Goal: Navigation & Orientation: Find specific page/section

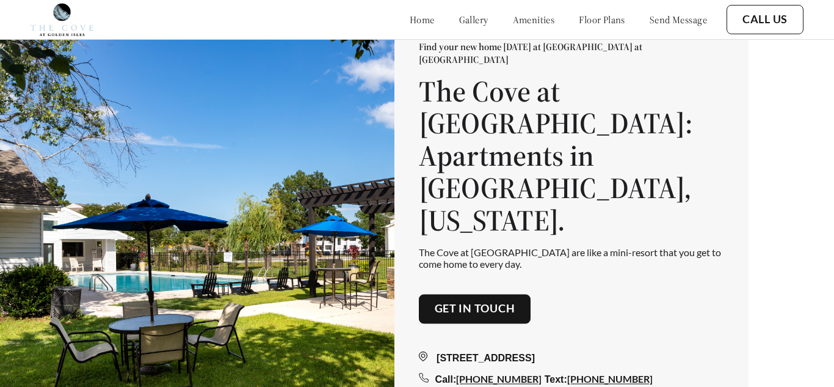
click at [569, 267] on div "Find your new home [DATE] at [GEOGRAPHIC_DATA] at [GEOGRAPHIC_DATA] at [GEOGRAP…" at bounding box center [571, 214] width 305 height 346
click at [579, 21] on link "floor plans" at bounding box center [602, 19] width 46 height 12
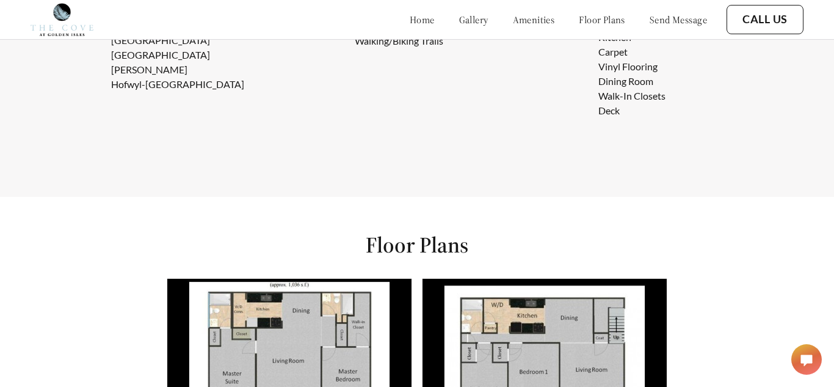
scroll to position [1414, 0]
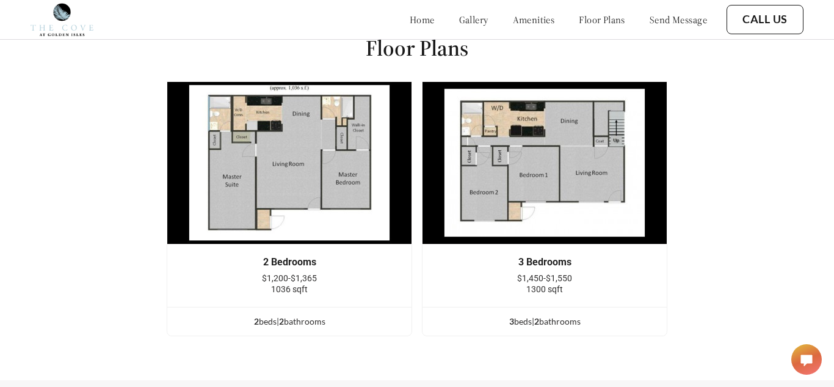
click at [305, 200] on img at bounding box center [290, 162] width 246 height 163
click at [419, 281] on div "2 Bedrooms $1,200-$1,365 1036 sqft 2 bed s | 2 bathroom s 3 Bedrooms $1,450-$1,…" at bounding box center [417, 213] width 501 height 265
click at [459, 23] on link "gallery" at bounding box center [473, 19] width 29 height 12
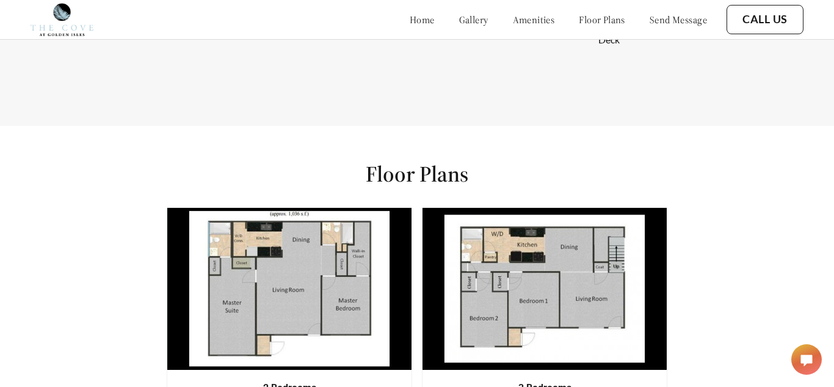
scroll to position [387, 0]
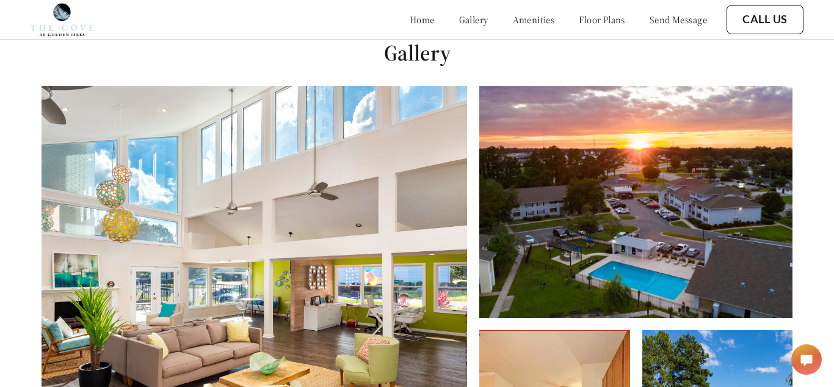
click at [513, 24] on link "amenities" at bounding box center [534, 19] width 42 height 12
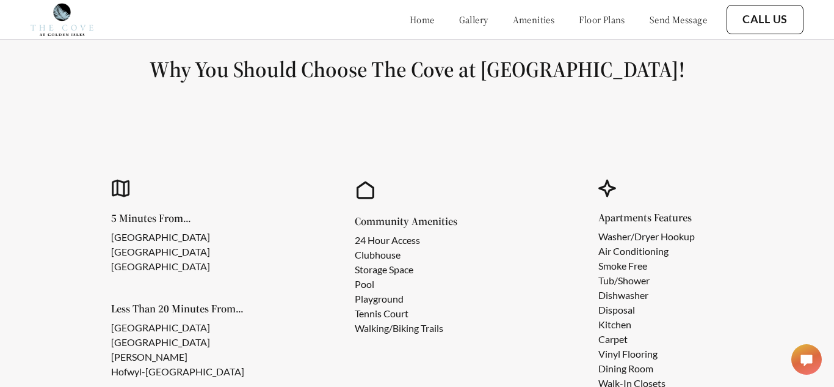
scroll to position [930, 0]
click at [404, 178] on div "Community Amenities 24 Hour Access Clubhouse Storage Space Pool Playground Tenn…" at bounding box center [417, 293] width 211 height 302
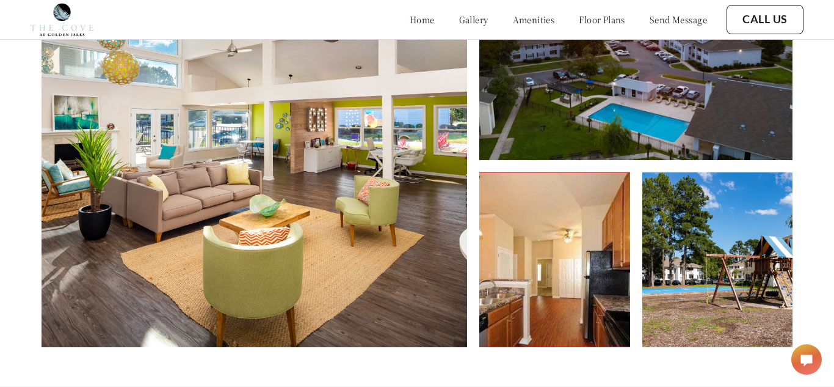
scroll to position [546, 0]
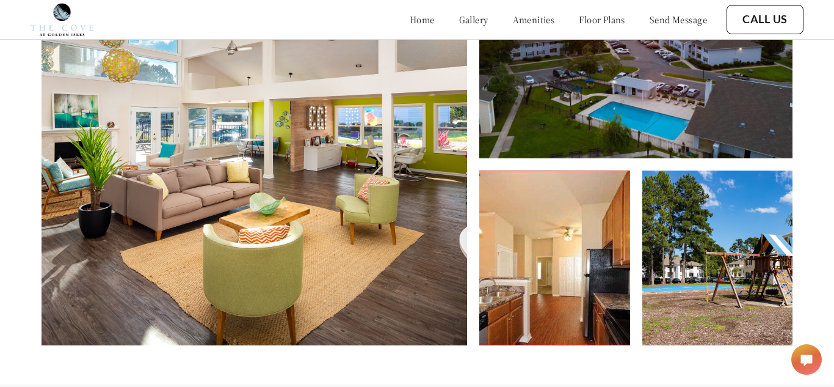
click at [385, 314] on img at bounding box center [255, 136] width 426 height 418
click at [500, 229] on img at bounding box center [555, 257] width 150 height 175
click at [459, 23] on link "gallery" at bounding box center [473, 19] width 29 height 12
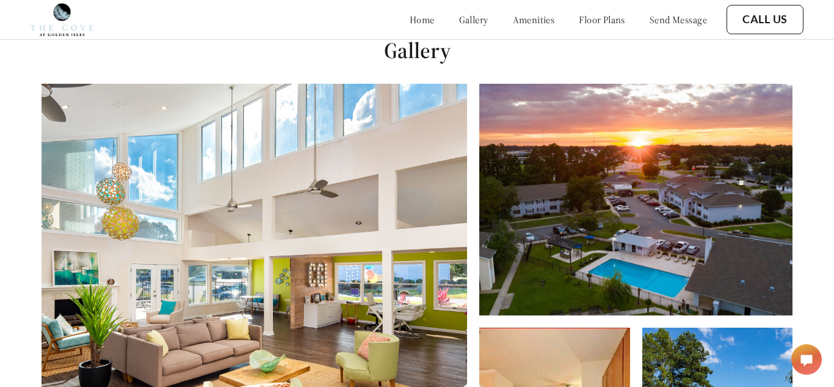
scroll to position [387, 0]
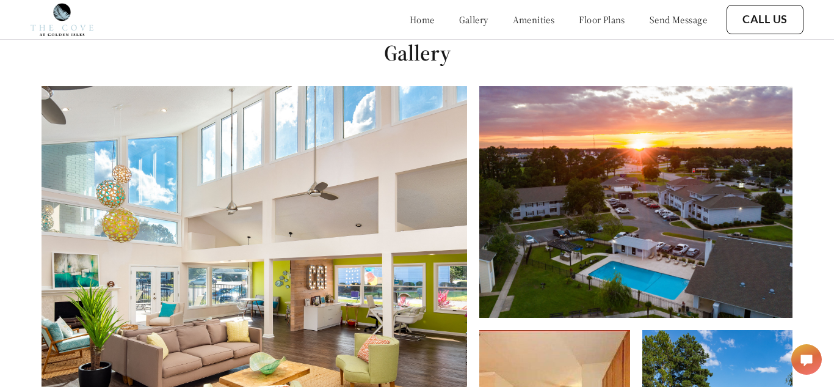
click at [584, 205] on img at bounding box center [636, 202] width 313 height 232
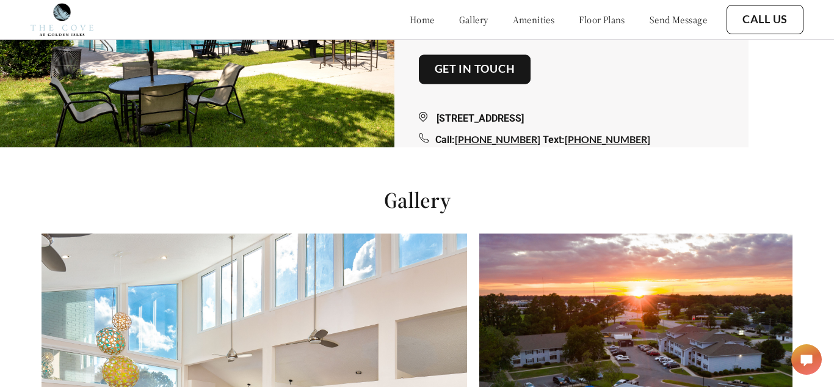
scroll to position [0, 0]
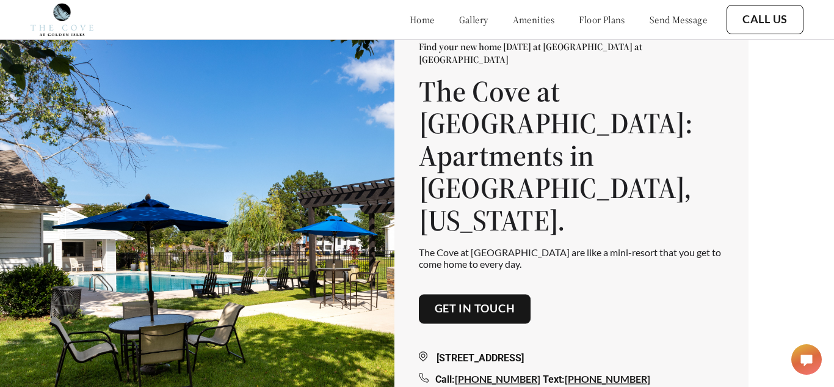
click at [420, 70] on div "Find your new home [DATE] at [GEOGRAPHIC_DATA] at [GEOGRAPHIC_DATA] at [GEOGRAP…" at bounding box center [572, 214] width 354 height 444
click at [410, 23] on link "home" at bounding box center [422, 19] width 25 height 12
click at [410, 24] on link "home" at bounding box center [422, 19] width 25 height 12
click at [410, 25] on link "home" at bounding box center [422, 19] width 25 height 12
